Goal: Transaction & Acquisition: Book appointment/travel/reservation

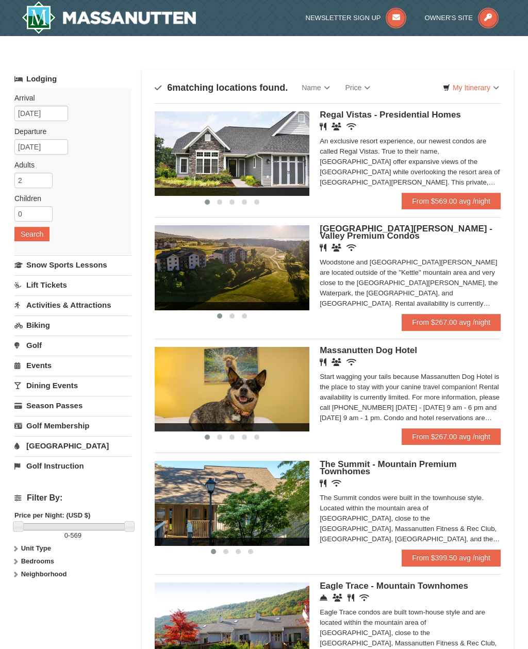
click at [99, 262] on link "Snow Sports Lessons" at bounding box center [72, 264] width 117 height 19
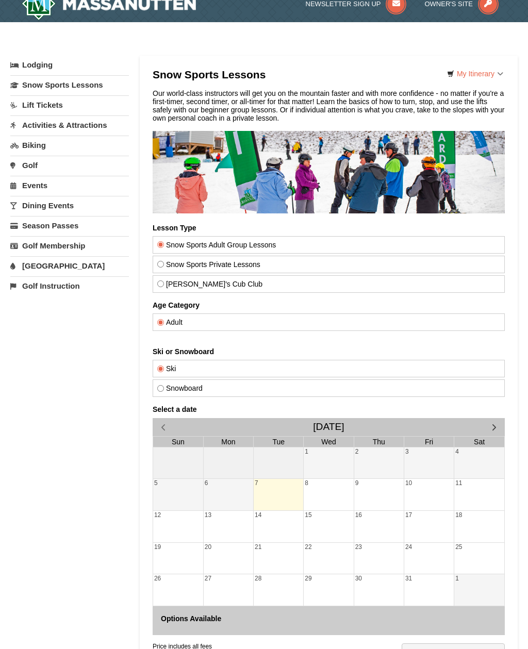
scroll to position [13, 0]
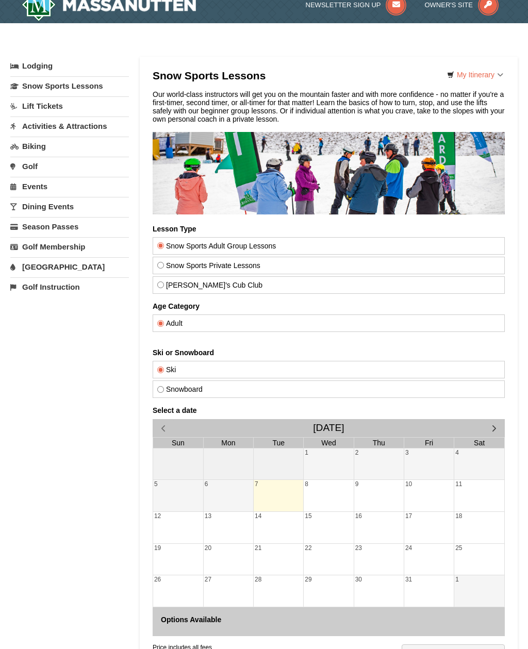
click at [63, 188] on link "Events" at bounding box center [69, 186] width 119 height 19
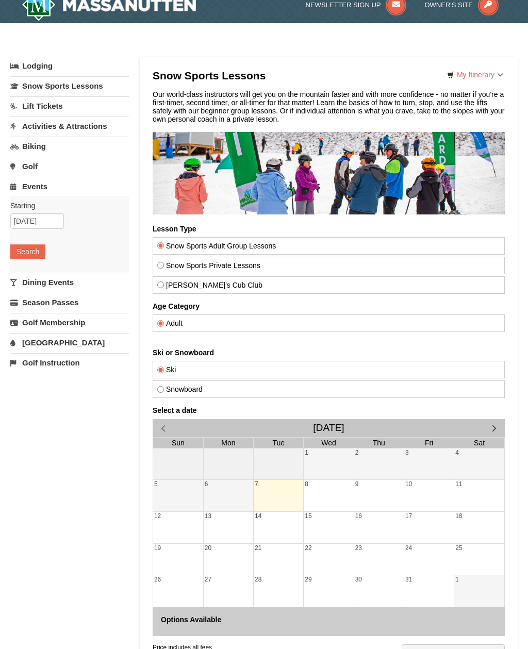
click at [69, 286] on link "Dining Events" at bounding box center [69, 282] width 119 height 19
click at [86, 309] on link "Season Passes" at bounding box center [69, 302] width 119 height 19
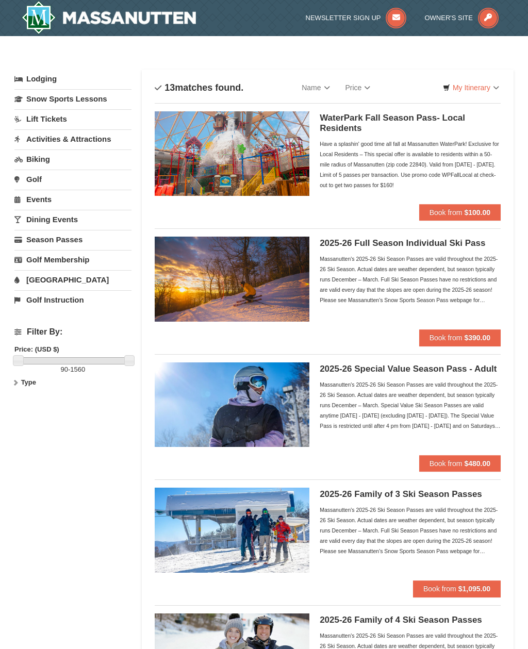
click at [91, 300] on link "Golf Instruction" at bounding box center [72, 299] width 117 height 19
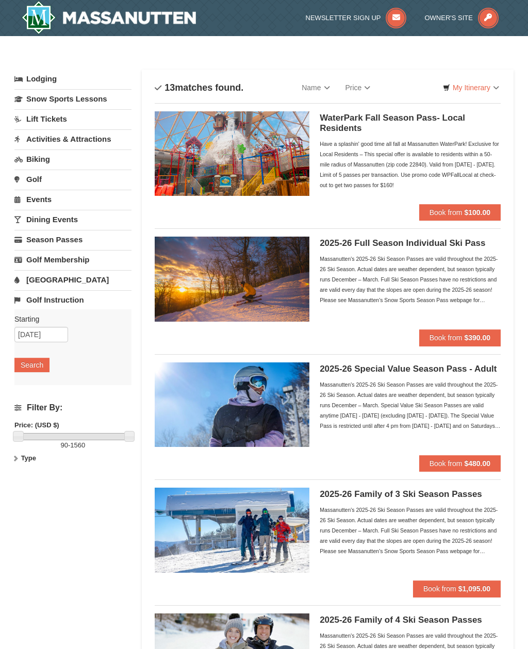
click at [91, 105] on link "Snow Sports Lessons" at bounding box center [72, 98] width 117 height 19
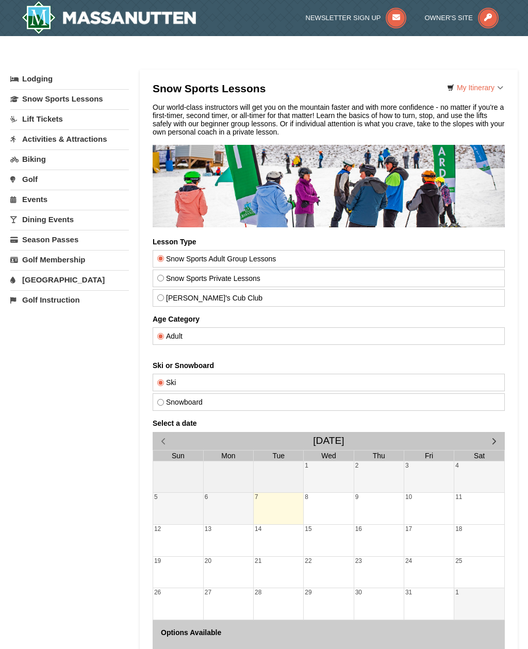
click at [140, 34] on img at bounding box center [109, 17] width 174 height 33
click at [154, 20] on img at bounding box center [109, 17] width 174 height 33
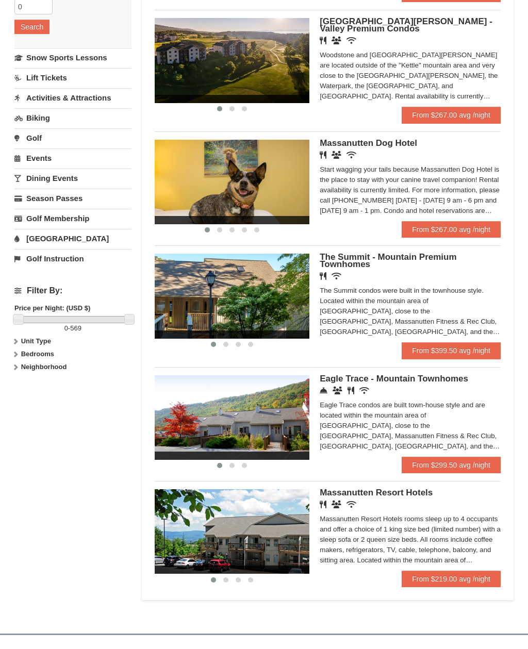
scroll to position [205, 0]
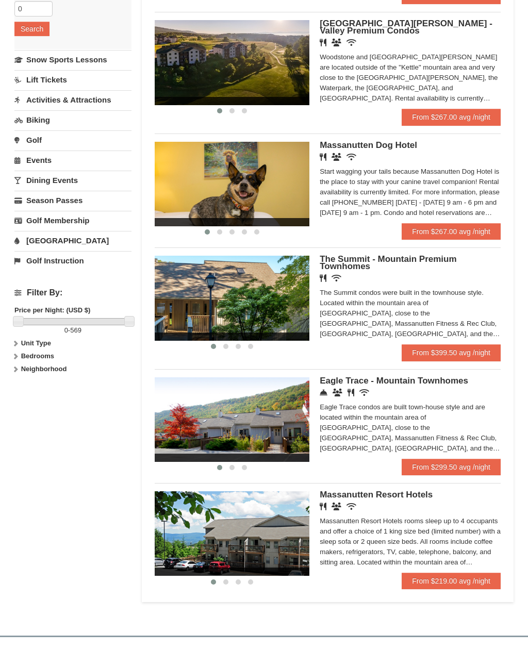
click at [182, 413] on img at bounding box center [232, 419] width 155 height 85
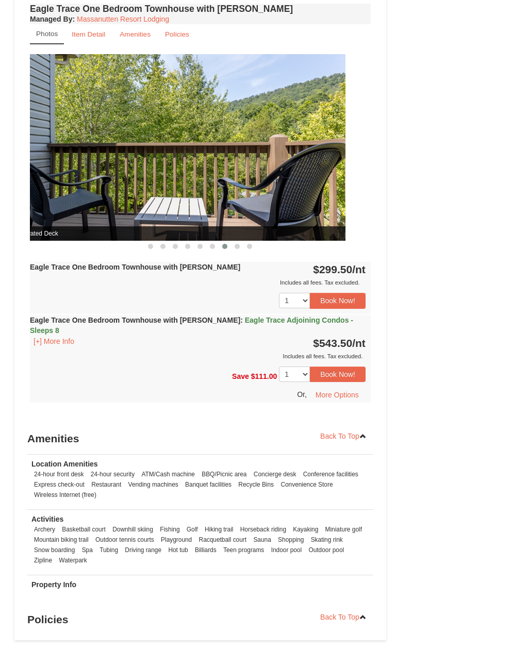
scroll to position [809, 0]
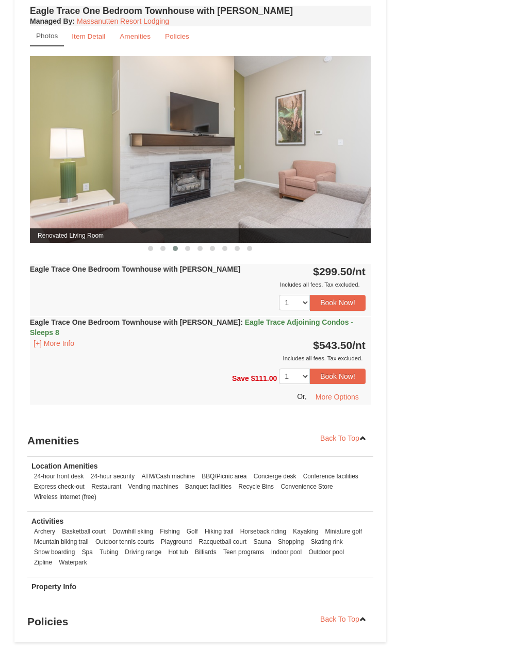
click at [86, 40] on small "Item Detail" at bounding box center [89, 36] width 34 height 8
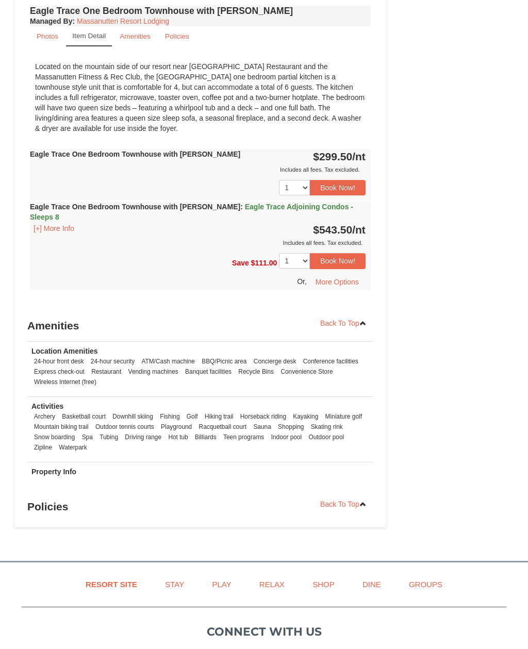
click at [131, 46] on link "Amenities" at bounding box center [135, 36] width 44 height 20
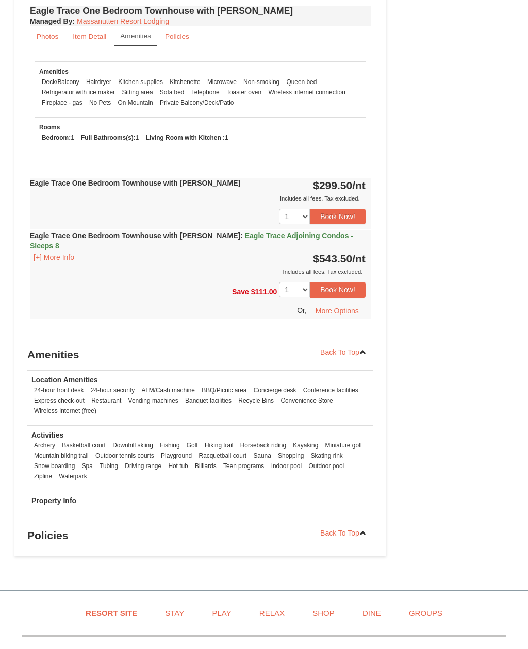
click at [167, 41] on link "Policies" at bounding box center [177, 36] width 38 height 20
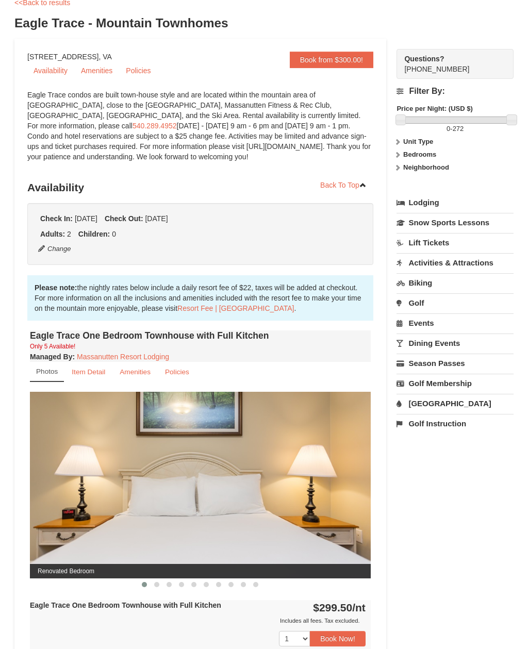
scroll to position [0, 0]
